Goal: Entertainment & Leisure: Consume media (video, audio)

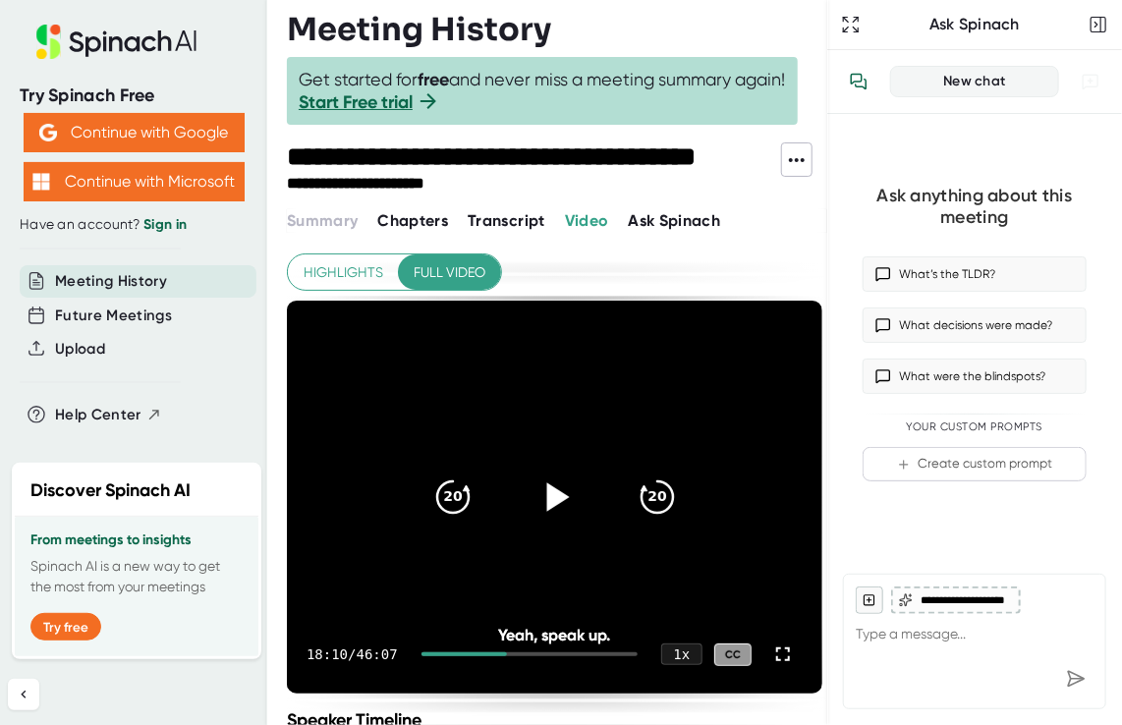
click at [554, 487] on icon at bounding box center [553, 496] width 49 height 49
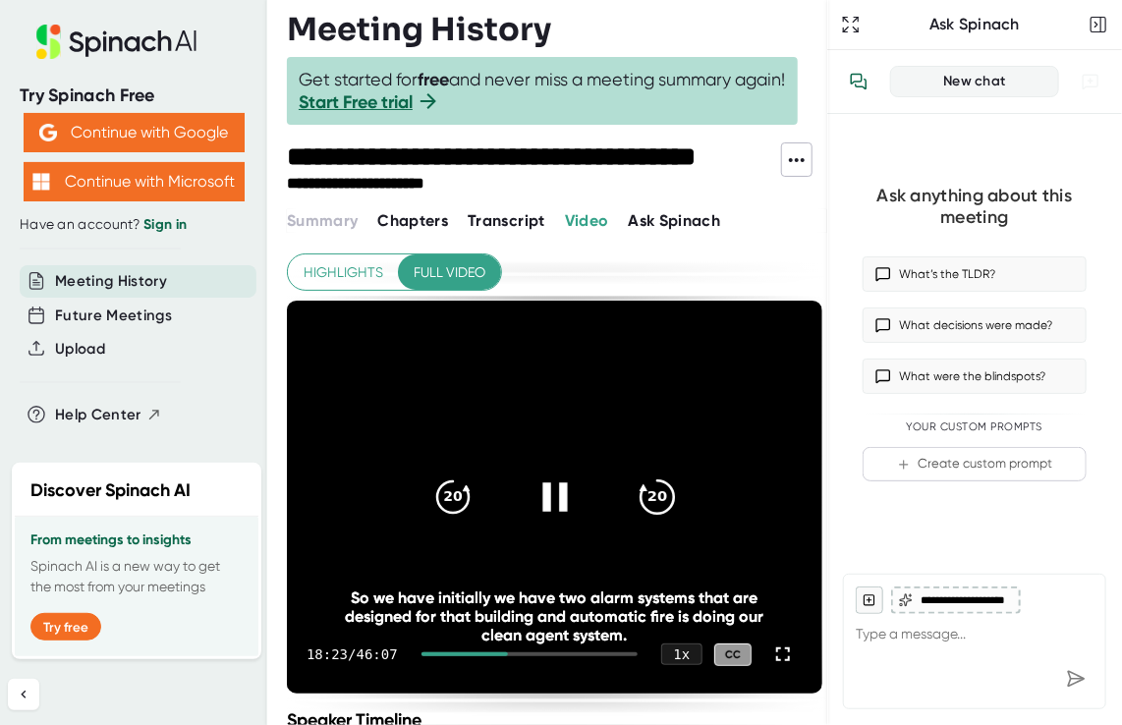
click at [622, 500] on div "20" at bounding box center [657, 497] width 83 height 83
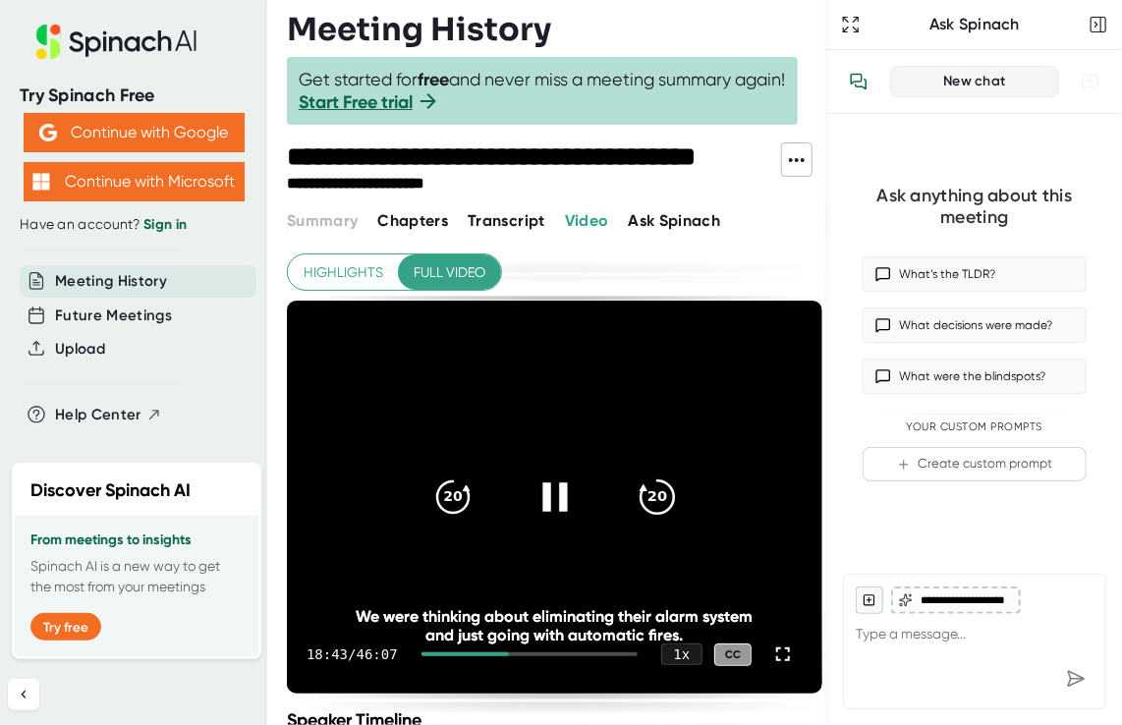
click at [622, 500] on div "20" at bounding box center [657, 497] width 83 height 83
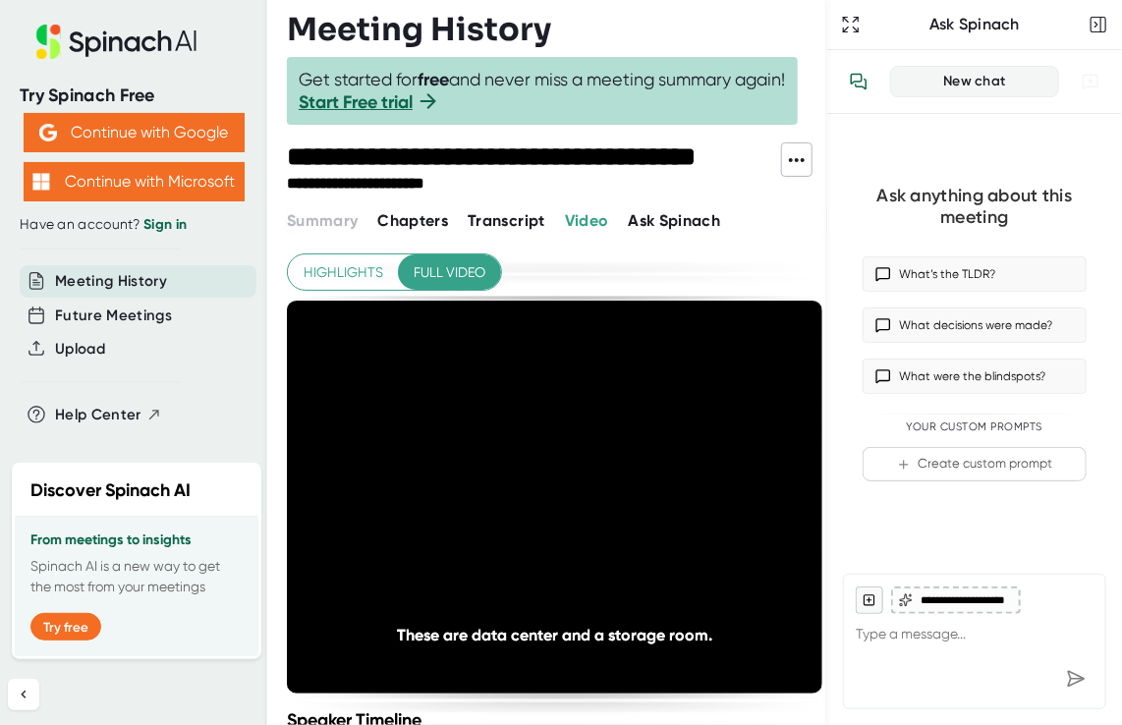
click at [622, 500] on div "20" at bounding box center [657, 497] width 83 height 83
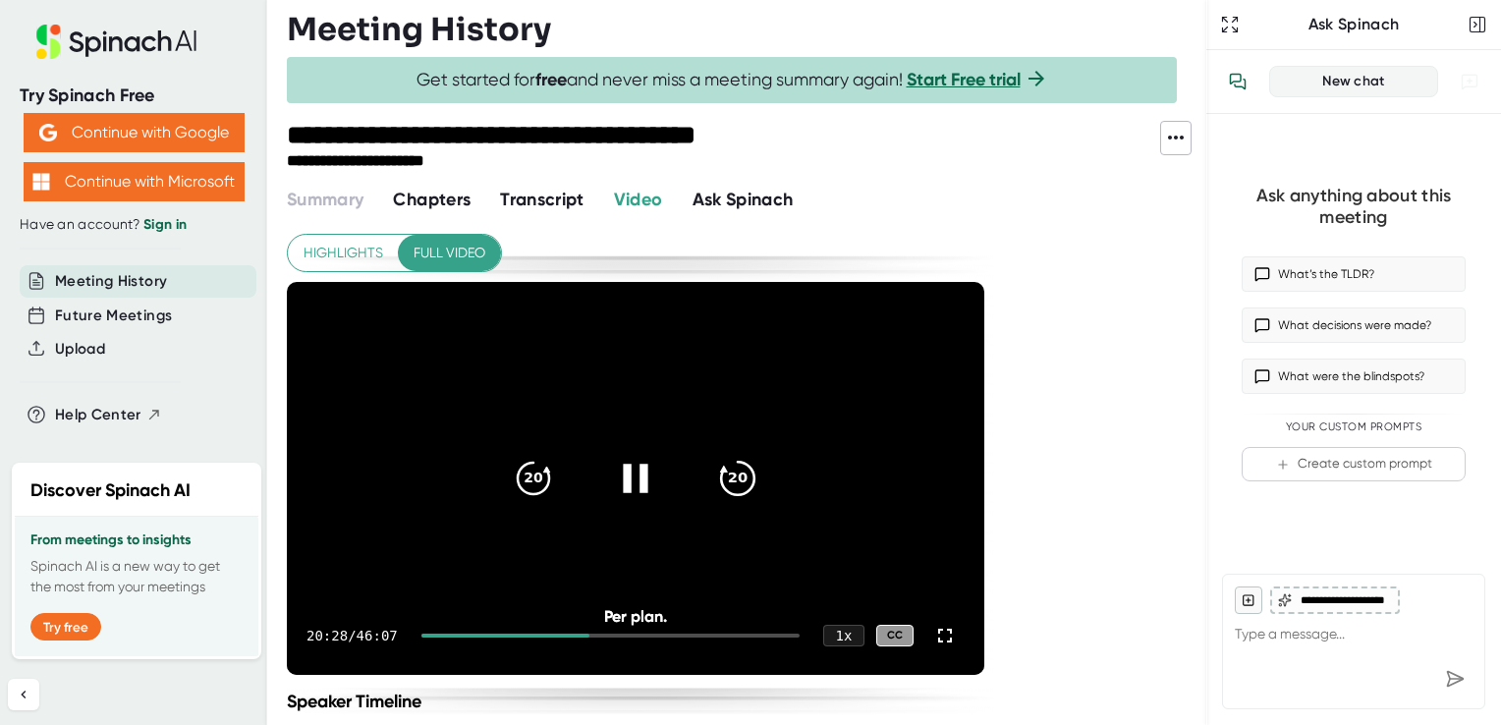
click at [727, 466] on icon "20" at bounding box center [737, 478] width 49 height 49
click at [662, 491] on div at bounding box center [635, 478] width 83 height 83
click at [757, 481] on icon "20" at bounding box center [737, 478] width 49 height 49
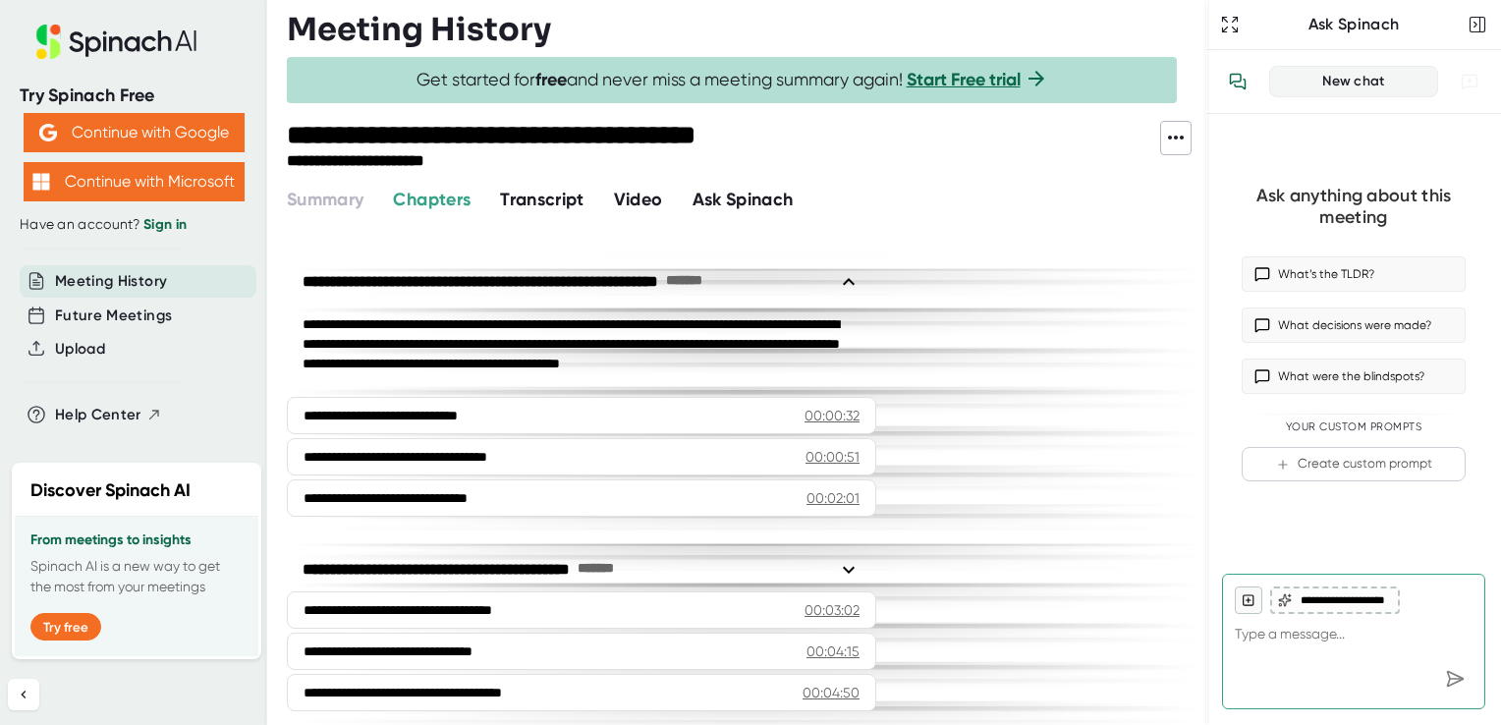
click at [634, 205] on span "Video" at bounding box center [638, 200] width 49 height 22
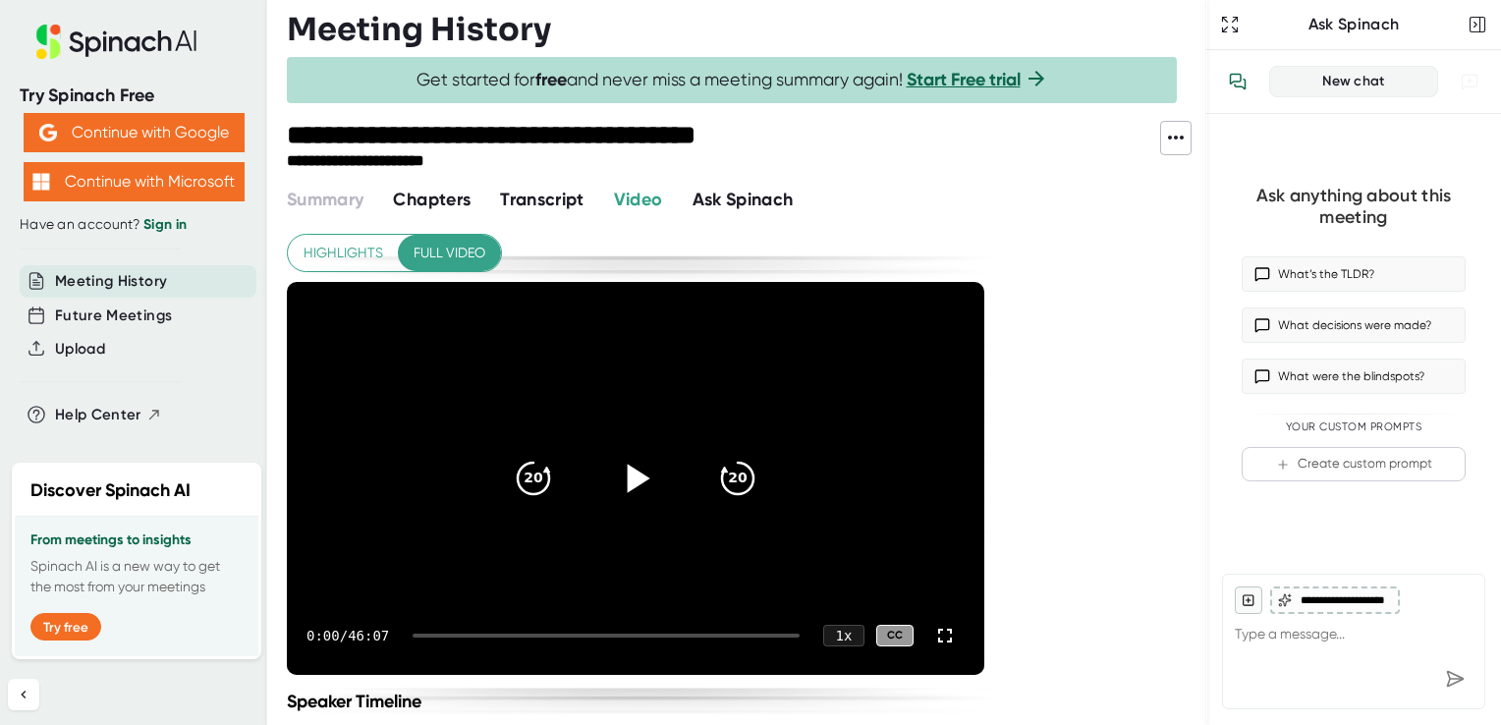
click at [640, 467] on icon at bounding box center [635, 478] width 49 height 49
click at [539, 634] on div at bounding box center [606, 636] width 387 height 4
click at [653, 470] on icon at bounding box center [635, 478] width 49 height 49
